Goal: Task Accomplishment & Management: Use online tool/utility

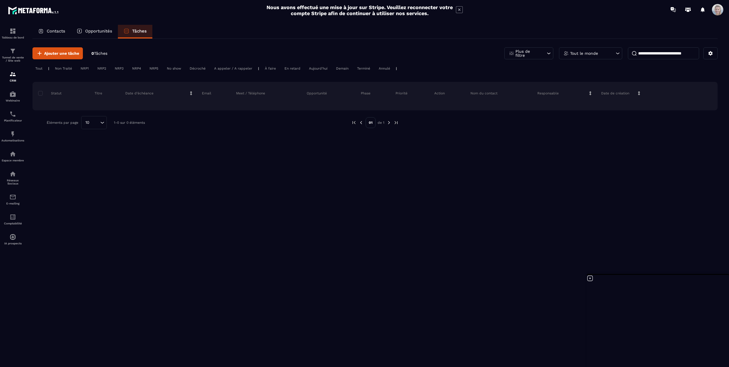
scroll to position [79, 0]
click at [589, 277] on icon at bounding box center [590, 278] width 7 height 7
click at [14, 49] on img at bounding box center [12, 51] width 7 height 7
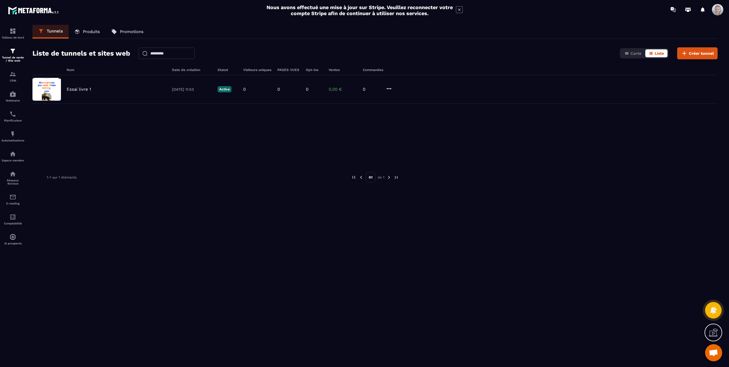
click at [91, 28] on link "Produits" at bounding box center [87, 32] width 37 height 14
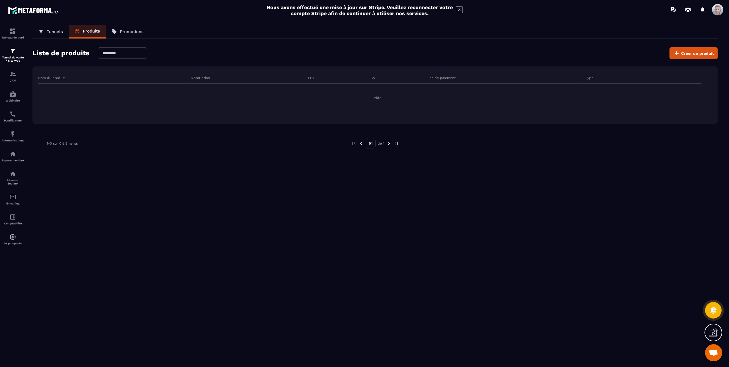
click at [723, 329] on div "Tunnels Produits Promotions Liste de produits Créer un produit Nom du produit D…" at bounding box center [375, 195] width 697 height 340
click at [715, 330] on icon at bounding box center [713, 332] width 9 height 9
click at [590, 277] on icon at bounding box center [590, 278] width 7 height 7
click at [134, 30] on p "Promotions" at bounding box center [132, 31] width 24 height 5
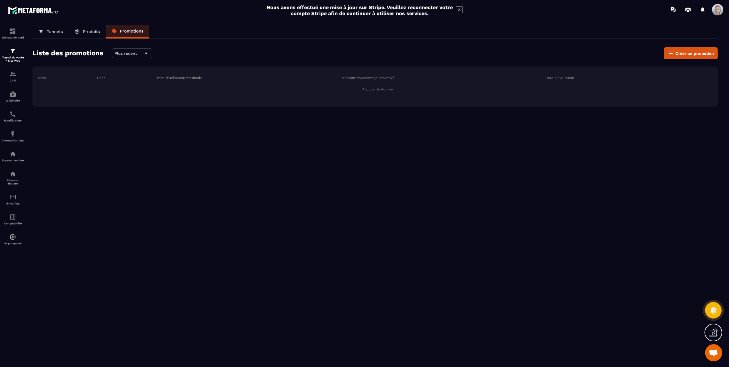
click at [711, 335] on icon at bounding box center [713, 332] width 9 height 9
click at [591, 278] on icon at bounding box center [590, 278] width 7 height 7
click at [9, 56] on p "Tunnel de vente / Site web" at bounding box center [12, 59] width 23 height 6
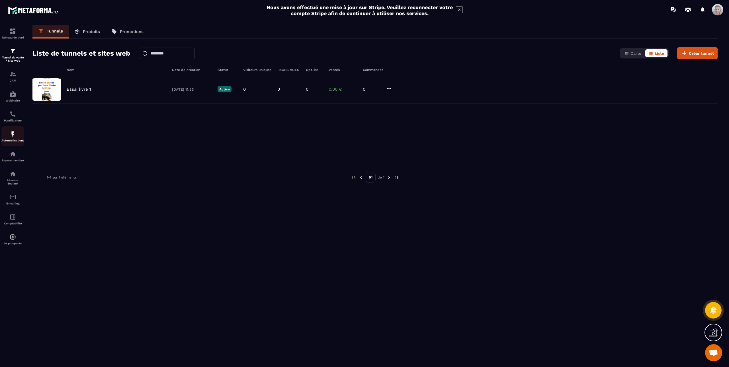
click at [12, 138] on div "Automatisations" at bounding box center [12, 136] width 23 height 11
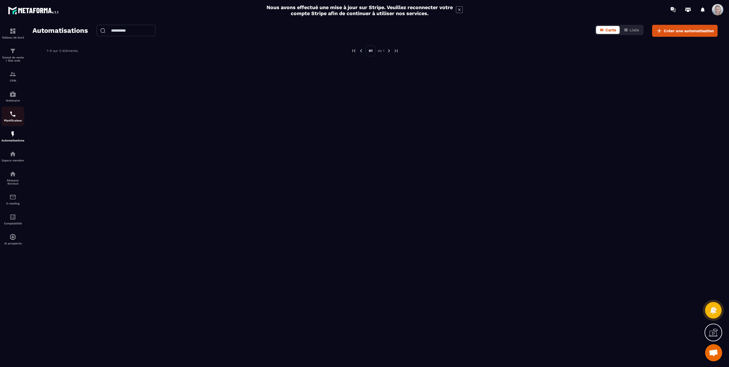
click at [17, 117] on div "Planificateur" at bounding box center [12, 116] width 23 height 11
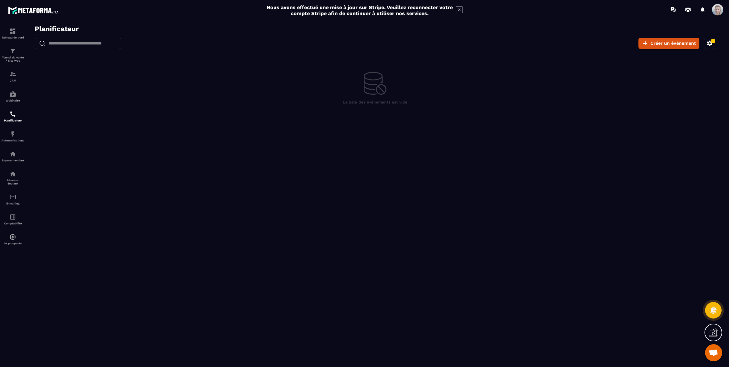
click at [716, 332] on icon at bounding box center [713, 332] width 9 height 9
click at [708, 45] on icon "button" at bounding box center [710, 43] width 7 height 7
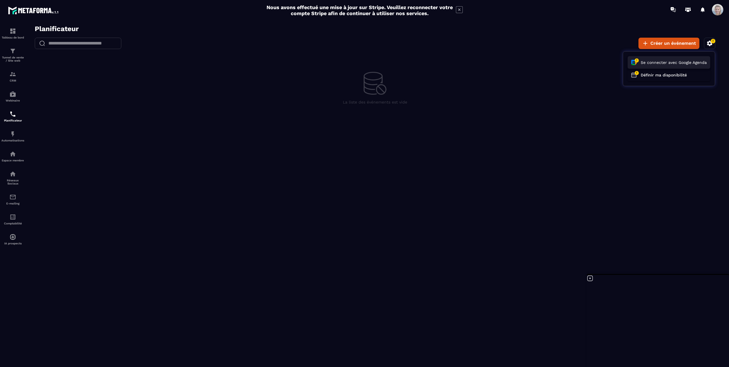
click at [646, 61] on button "Se connecter avec Google Agenda" at bounding box center [669, 62] width 83 height 13
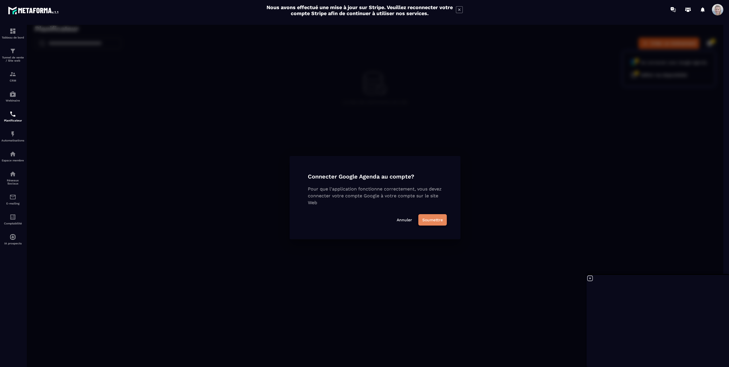
click at [434, 220] on button "Soumettre" at bounding box center [433, 219] width 28 height 11
